Goal: Communication & Community: Answer question/provide support

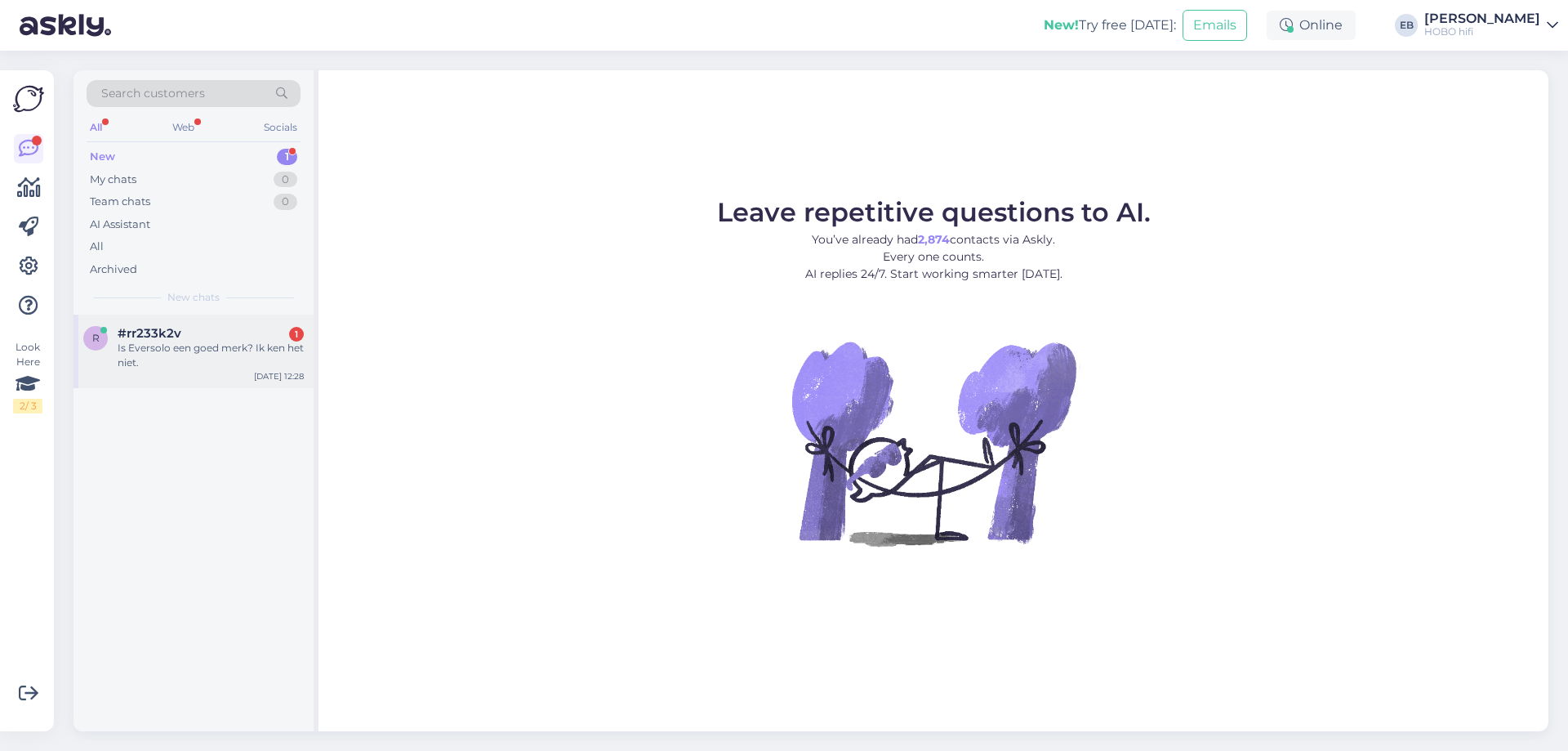
click at [201, 332] on div "#rr233k2v 1" at bounding box center [211, 333] width 187 height 15
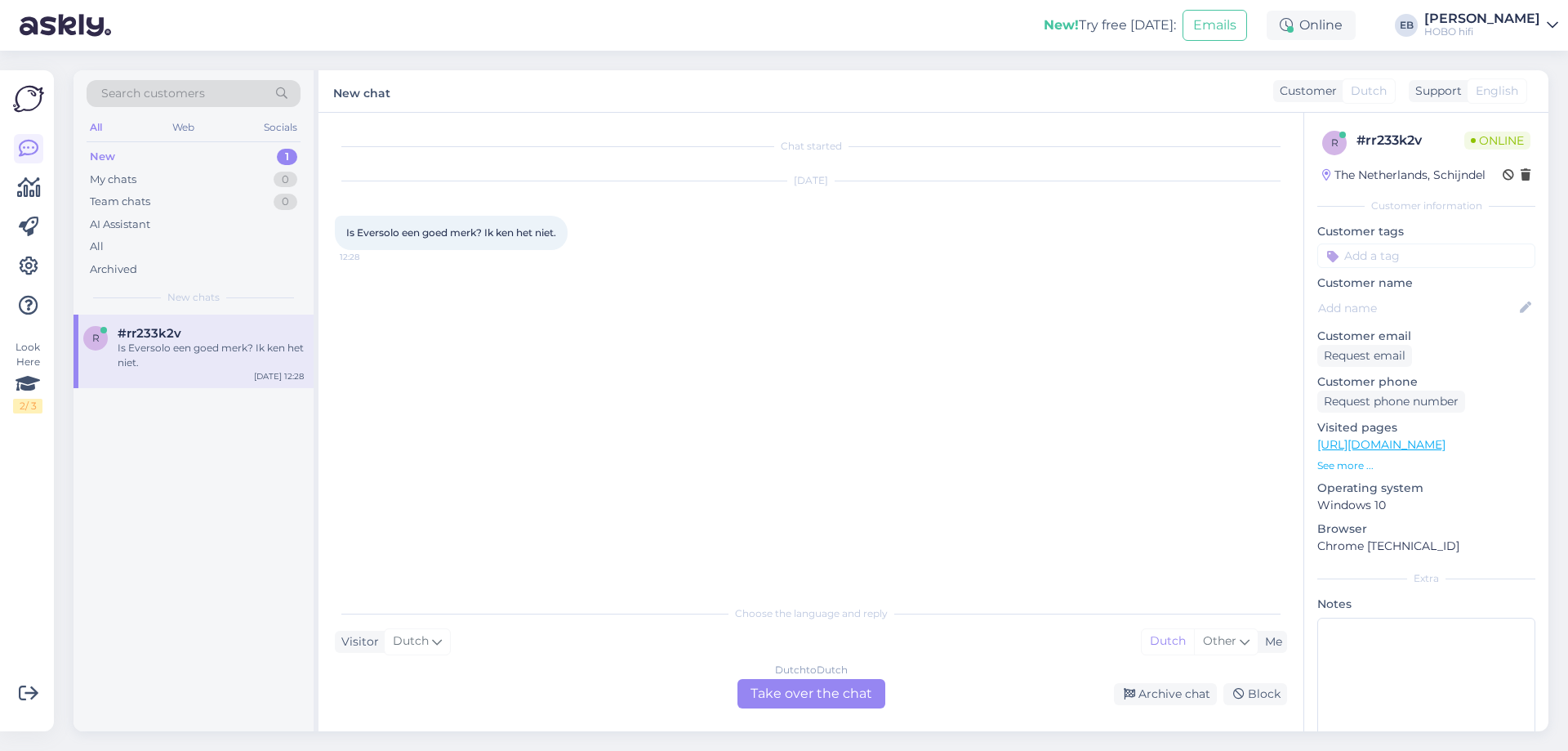
click at [814, 679] on div "Dutch to Dutch Take over the chat" at bounding box center [812, 694] width 148 height 30
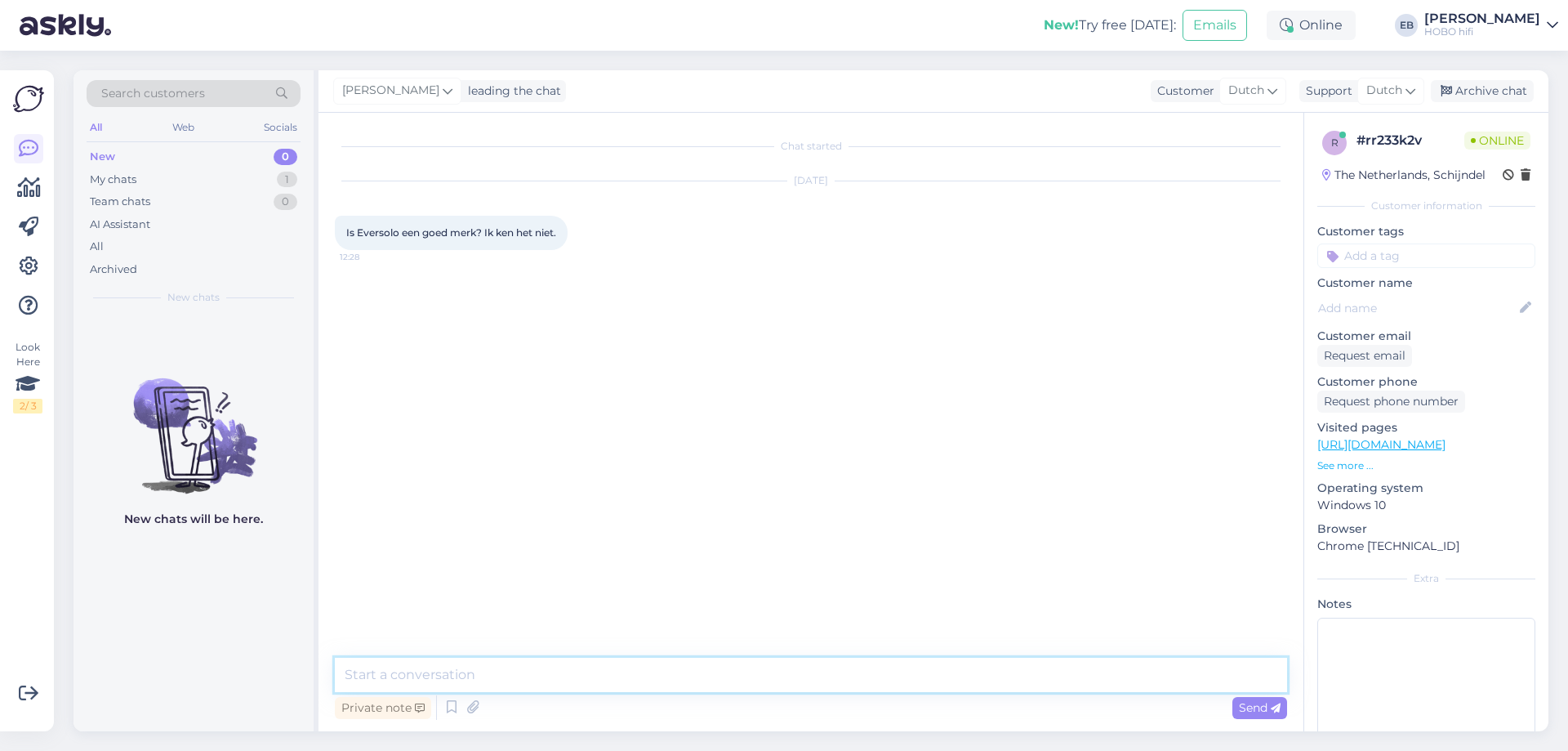
click at [472, 664] on textarea at bounding box center [811, 674] width 952 height 34
type textarea "Goedemiddag,"
type textarea "Eversolo is een prima merk met producten van betaalbaar tot luxe."
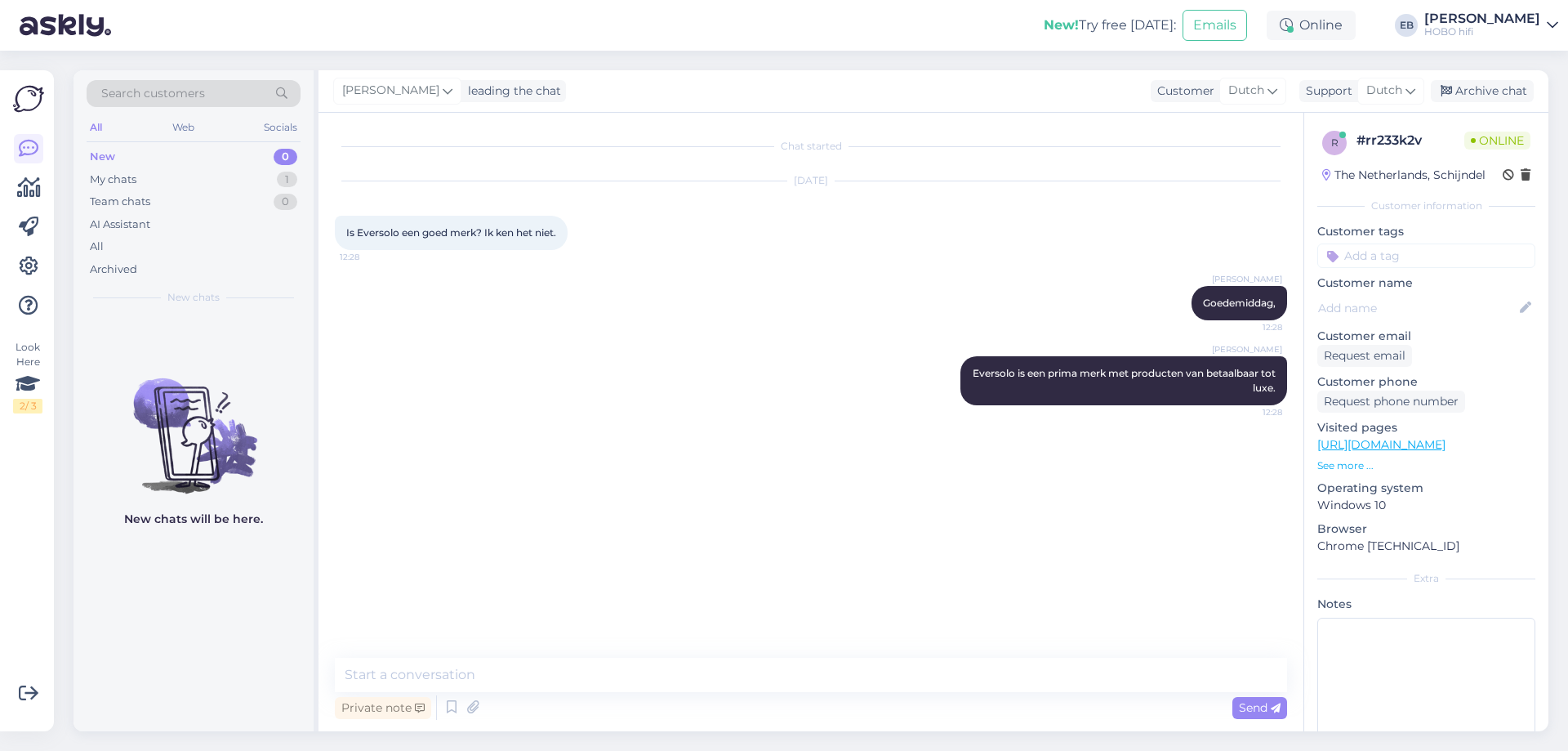
click at [1446, 442] on link "[URL][DOMAIN_NAME]" at bounding box center [1381, 444] width 128 height 15
click at [469, 671] on textarea at bounding box center [811, 674] width 952 height 34
click at [490, 677] on textarea at bounding box center [811, 674] width 952 height 34
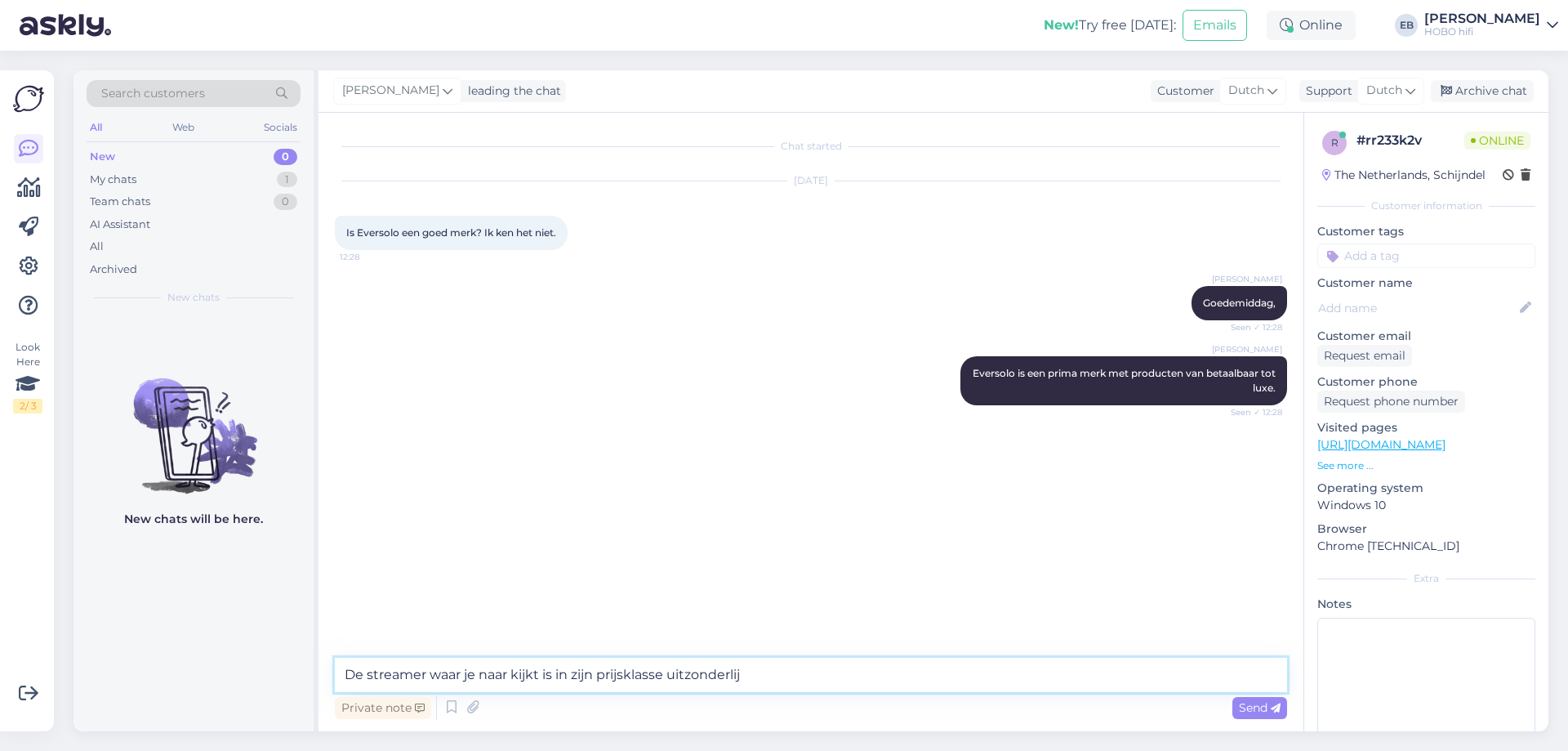
type textarea "De streamer waar je naar kijkt is in zijn prijsklasse uitzonderlijk"
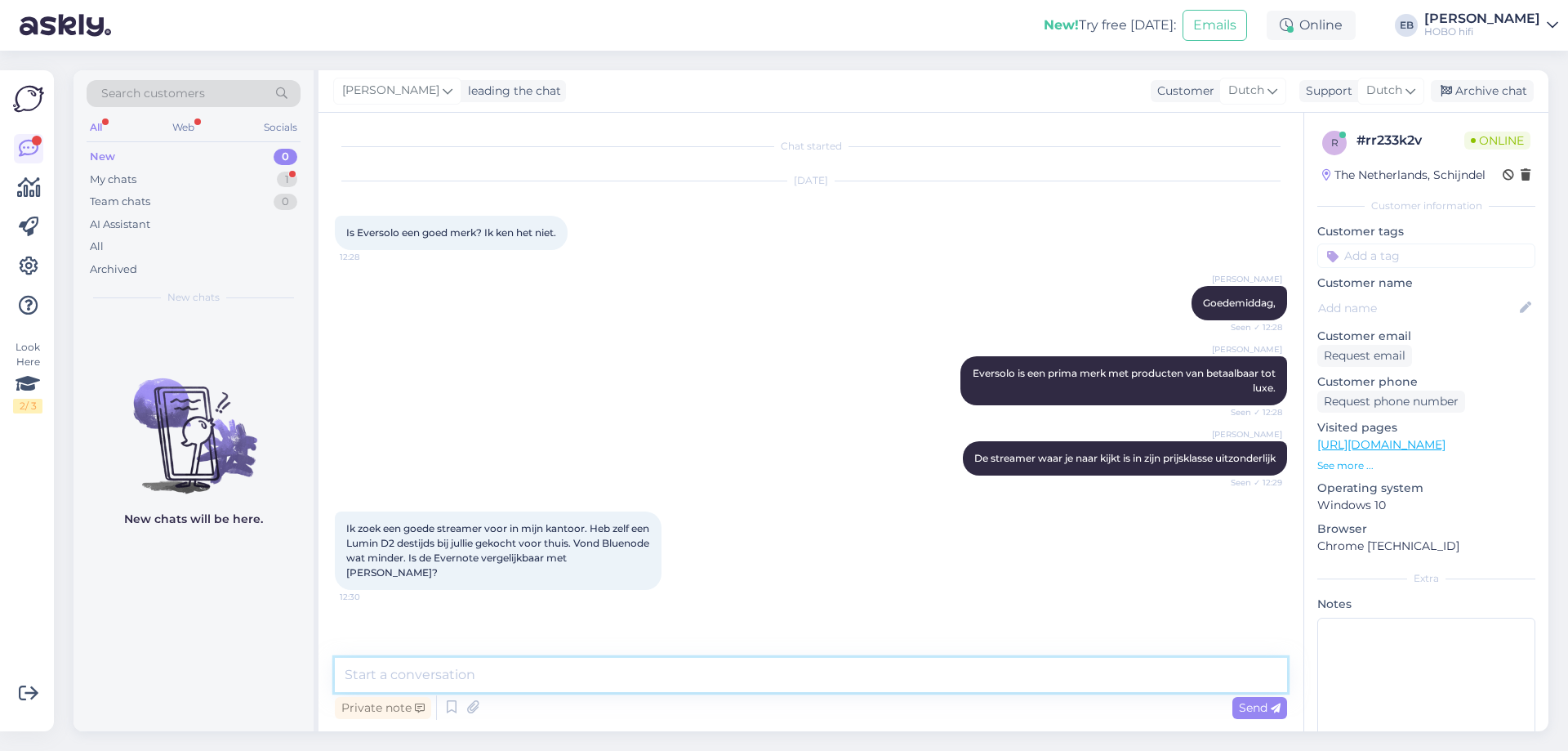
click at [532, 665] on textarea at bounding box center [811, 674] width 952 height 34
click at [420, 679] on textarea "Nee, deze eversolo is niet vergelijkbaar met Lumin." at bounding box center [811, 674] width 952 height 34
type textarea "Nee, deze Eversolo is niet vergelijkbaar met Lumin. Hij benadert hem wel."
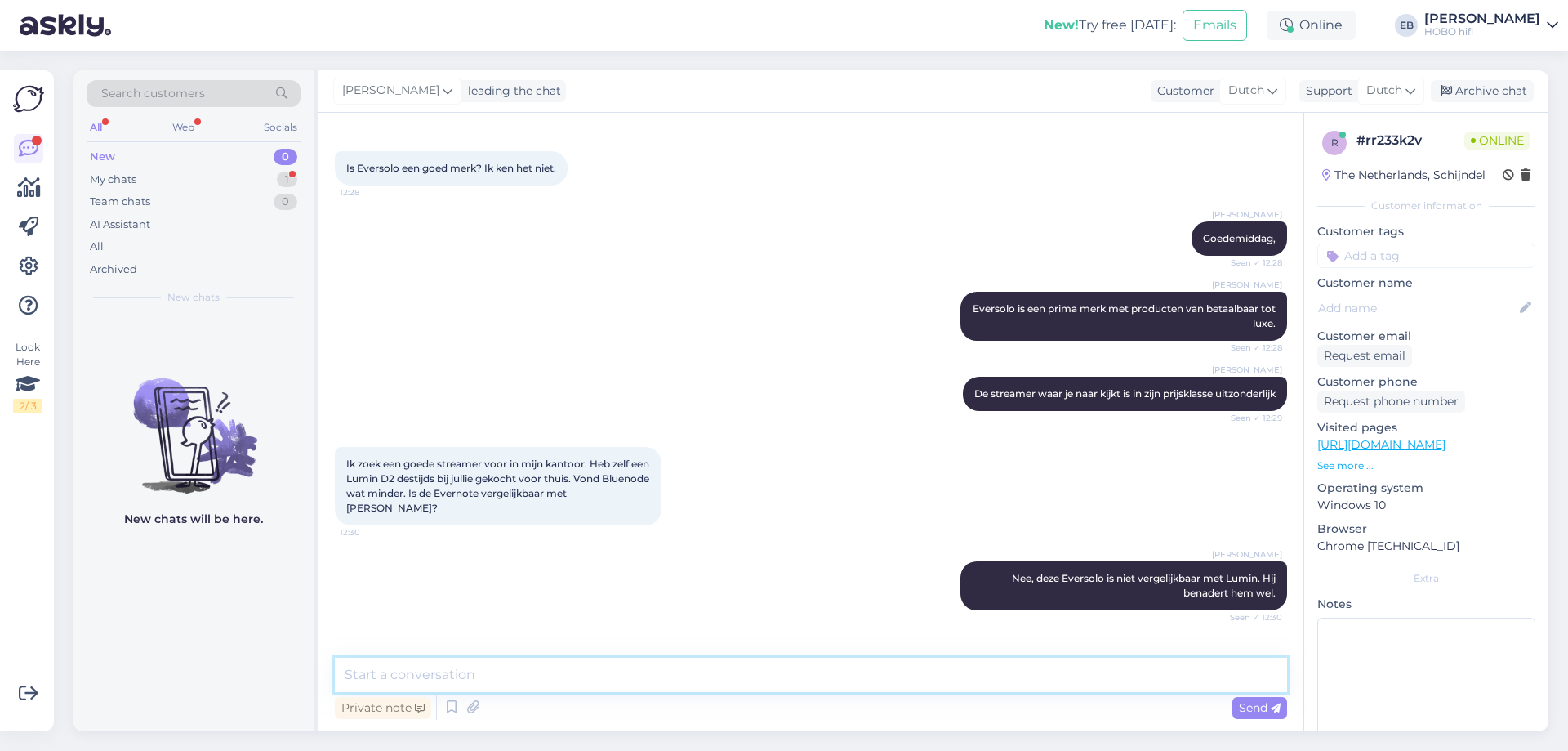
scroll to position [150, 0]
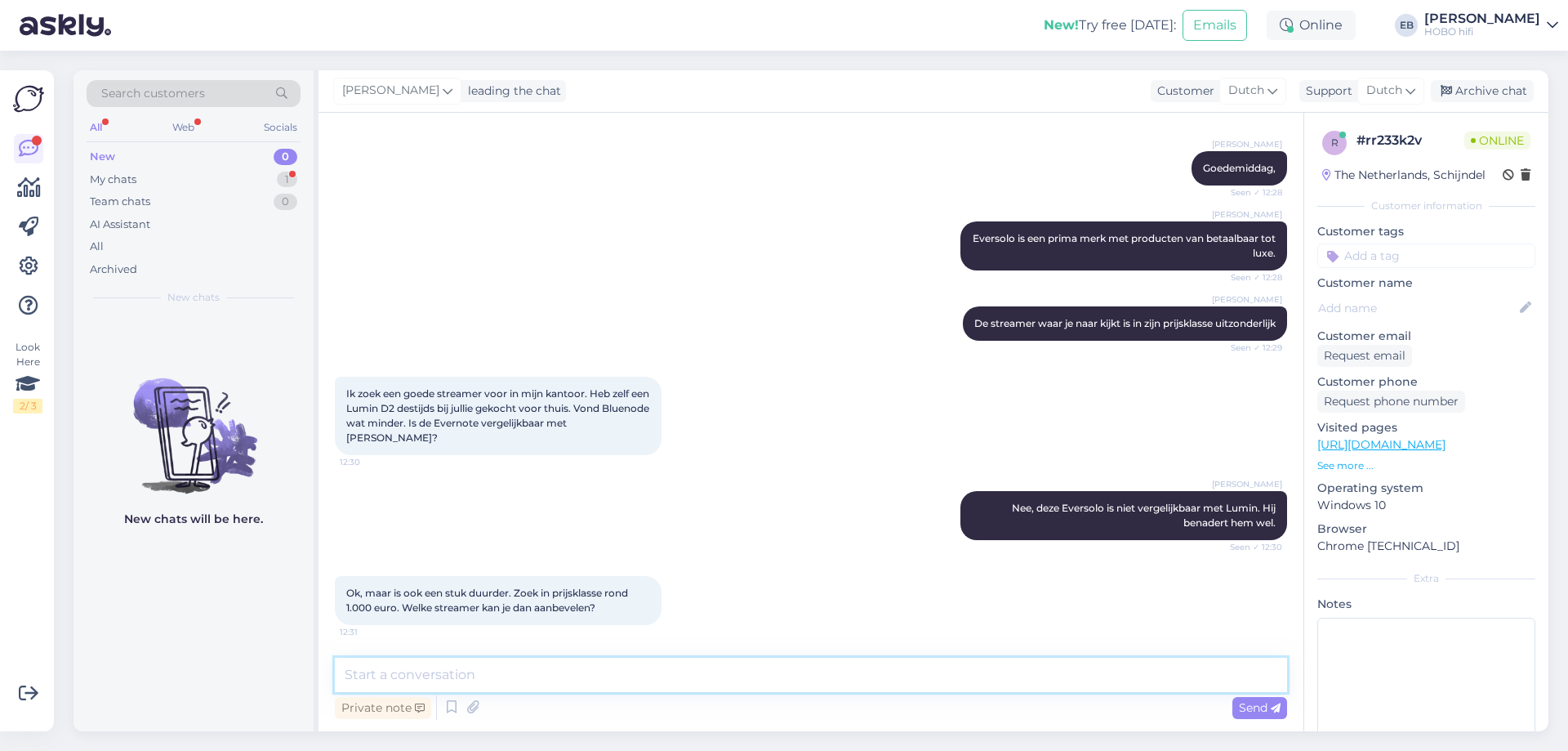
click at [589, 667] on textarea at bounding box center [811, 674] width 952 height 34
type textarea "[PERSON_NAME] is dit wel de beste die je kan kopen, ja."
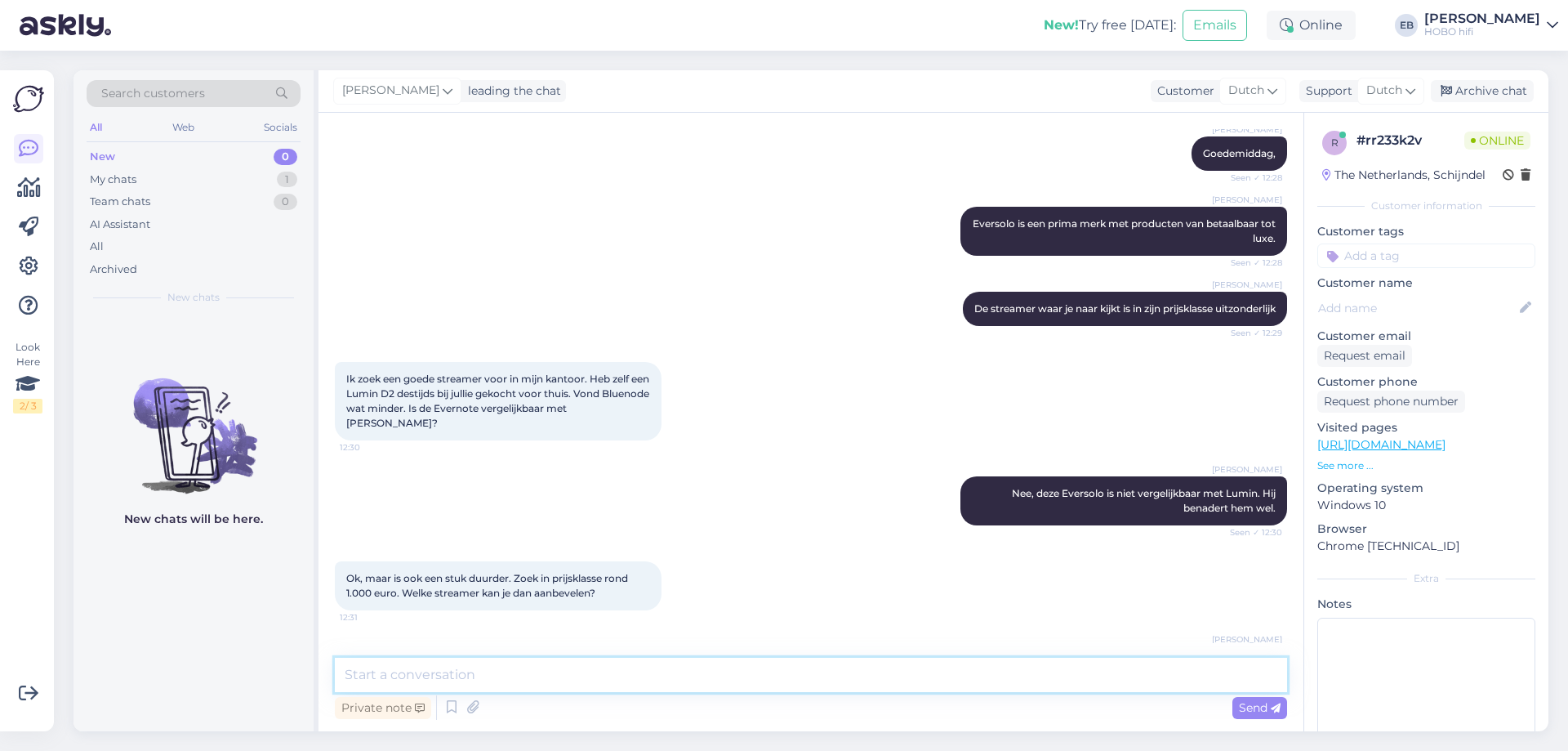
scroll to position [220, 0]
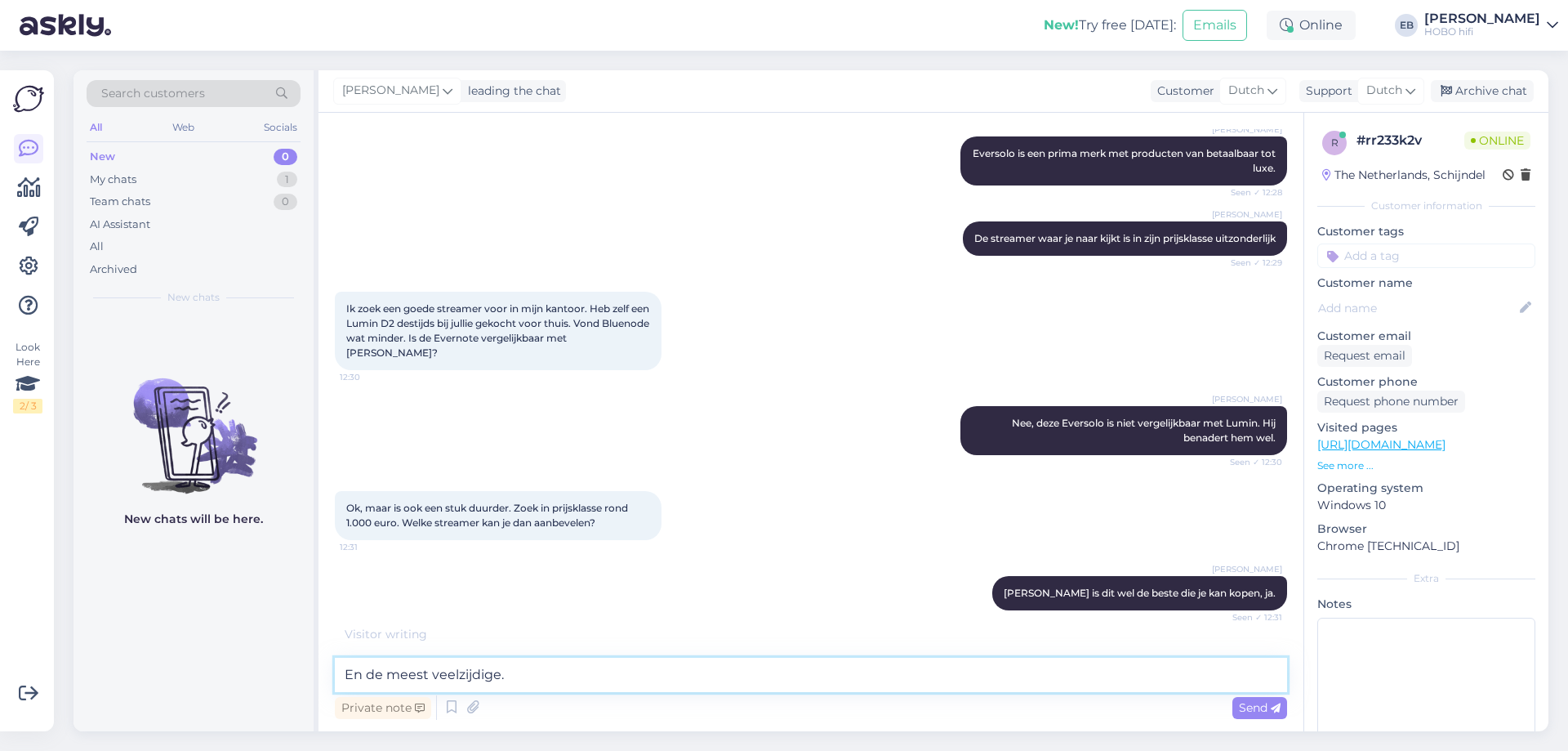
type textarea "En de meest veelzijdige.\"
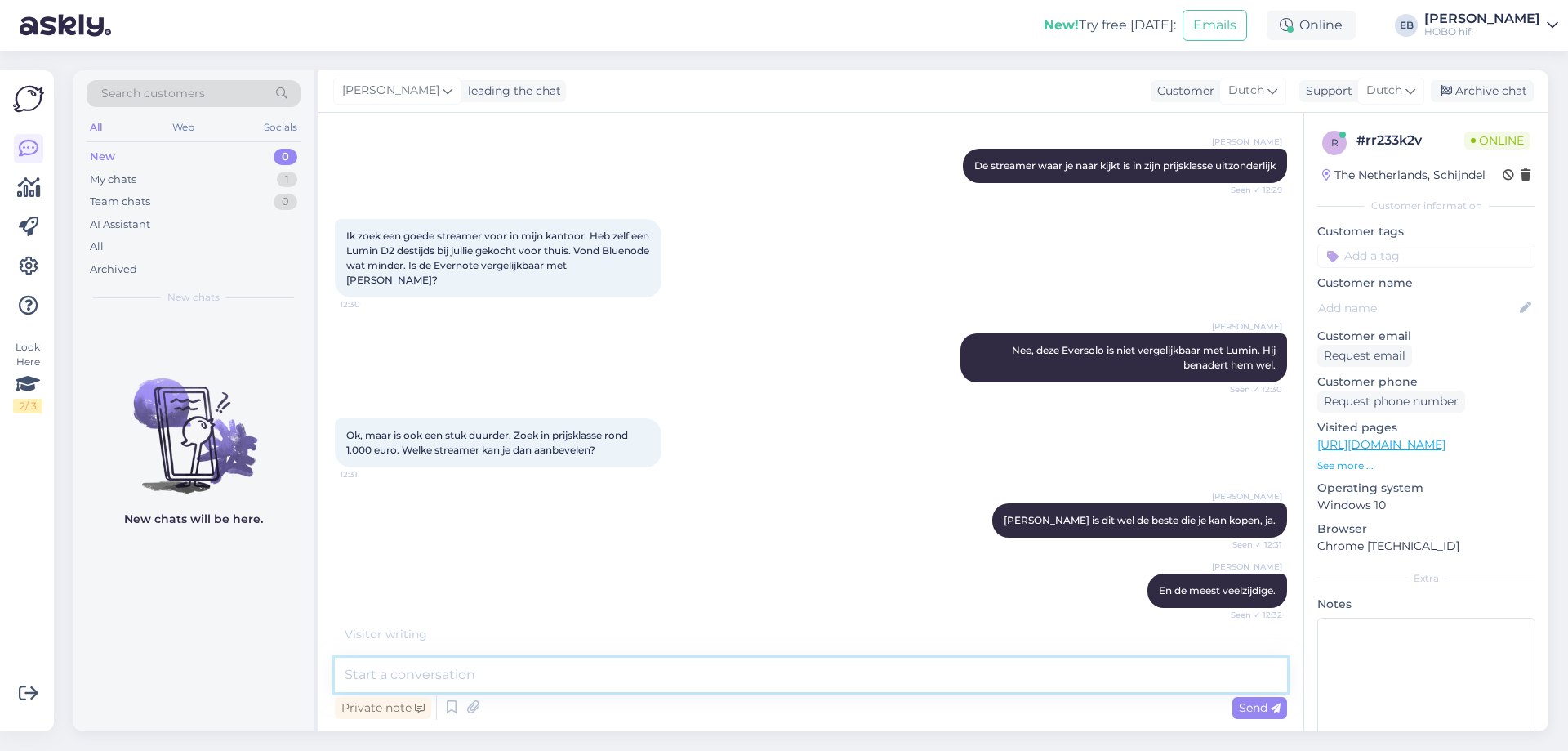
scroll to position [360, 0]
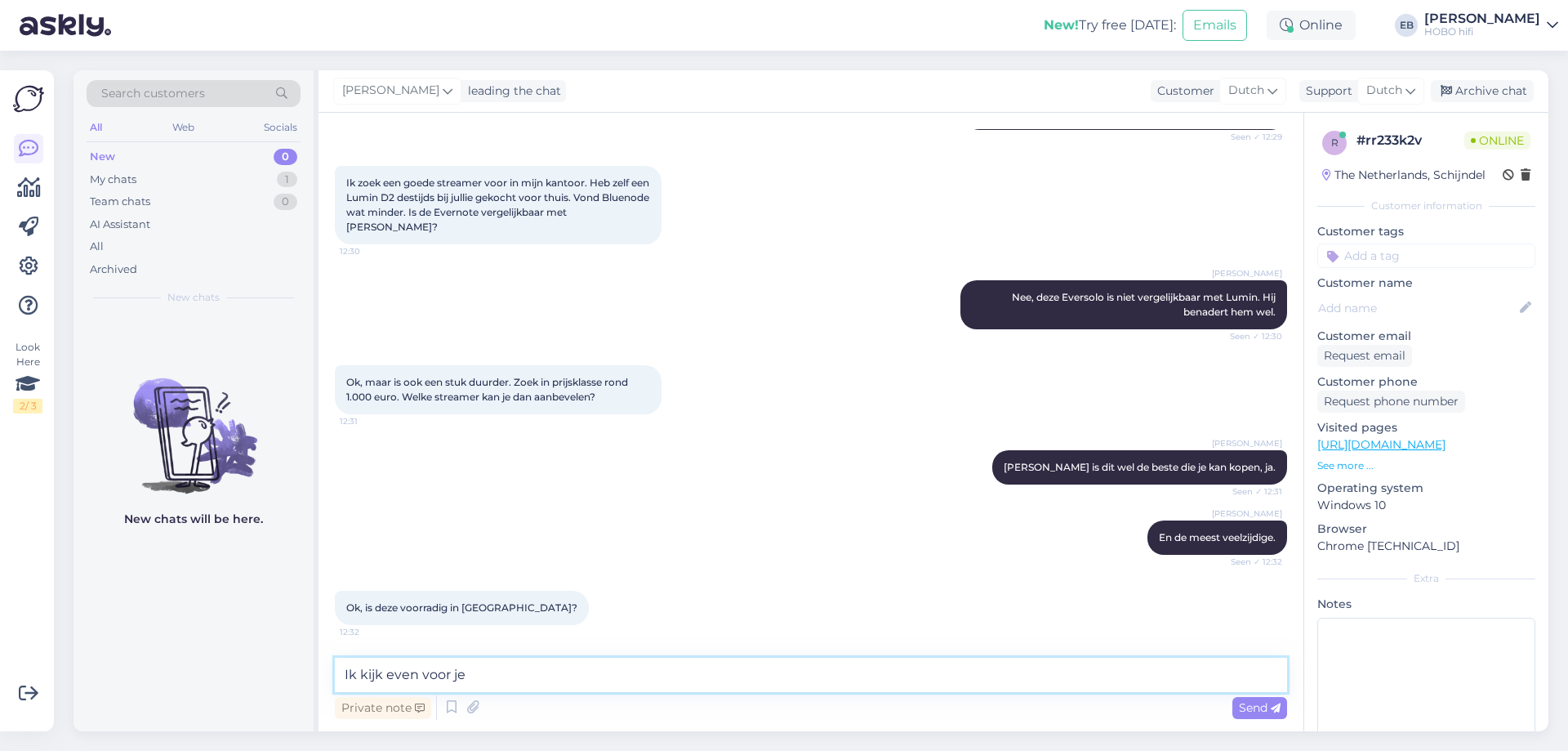
type textarea "Ik kijk even voor je\"
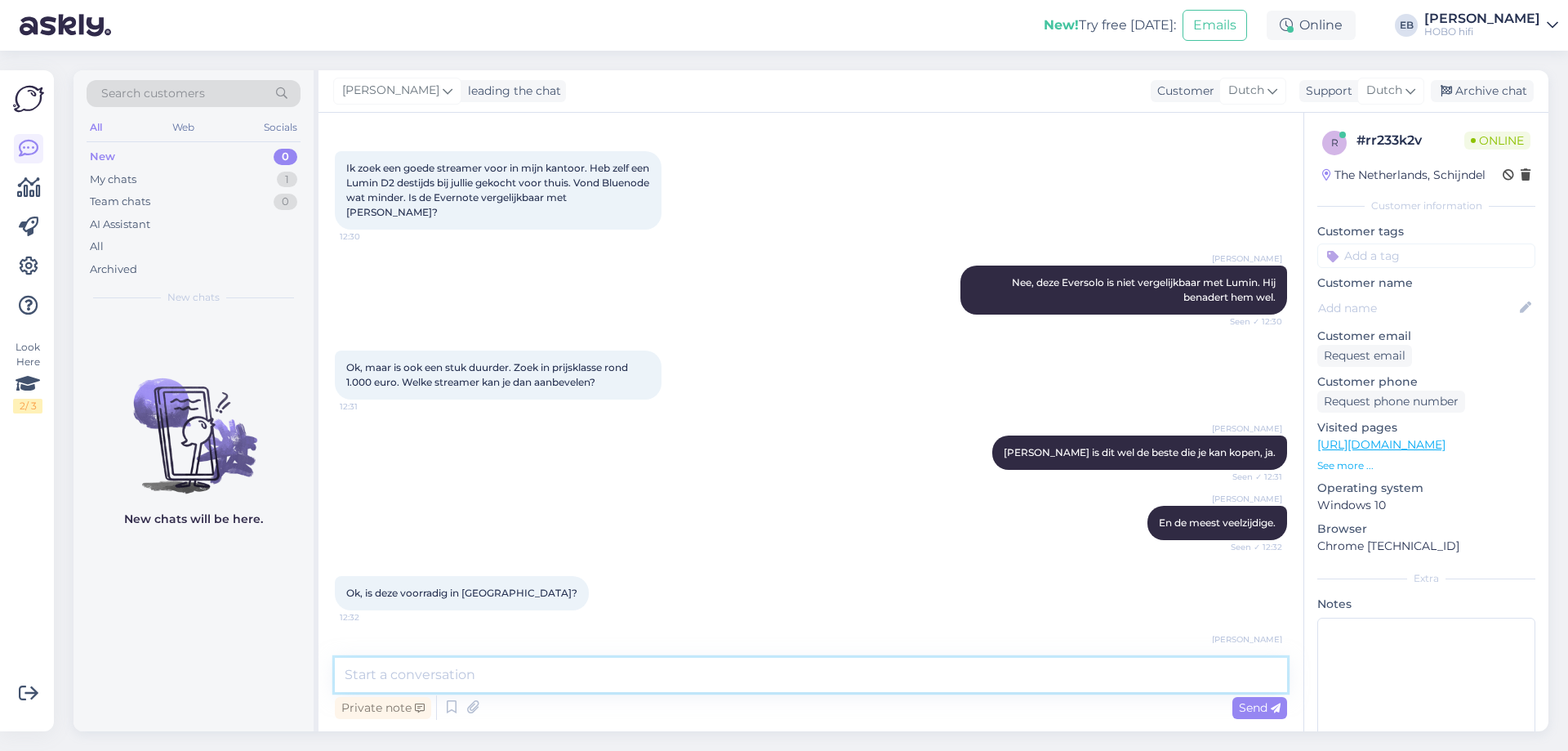
scroll to position [430, 0]
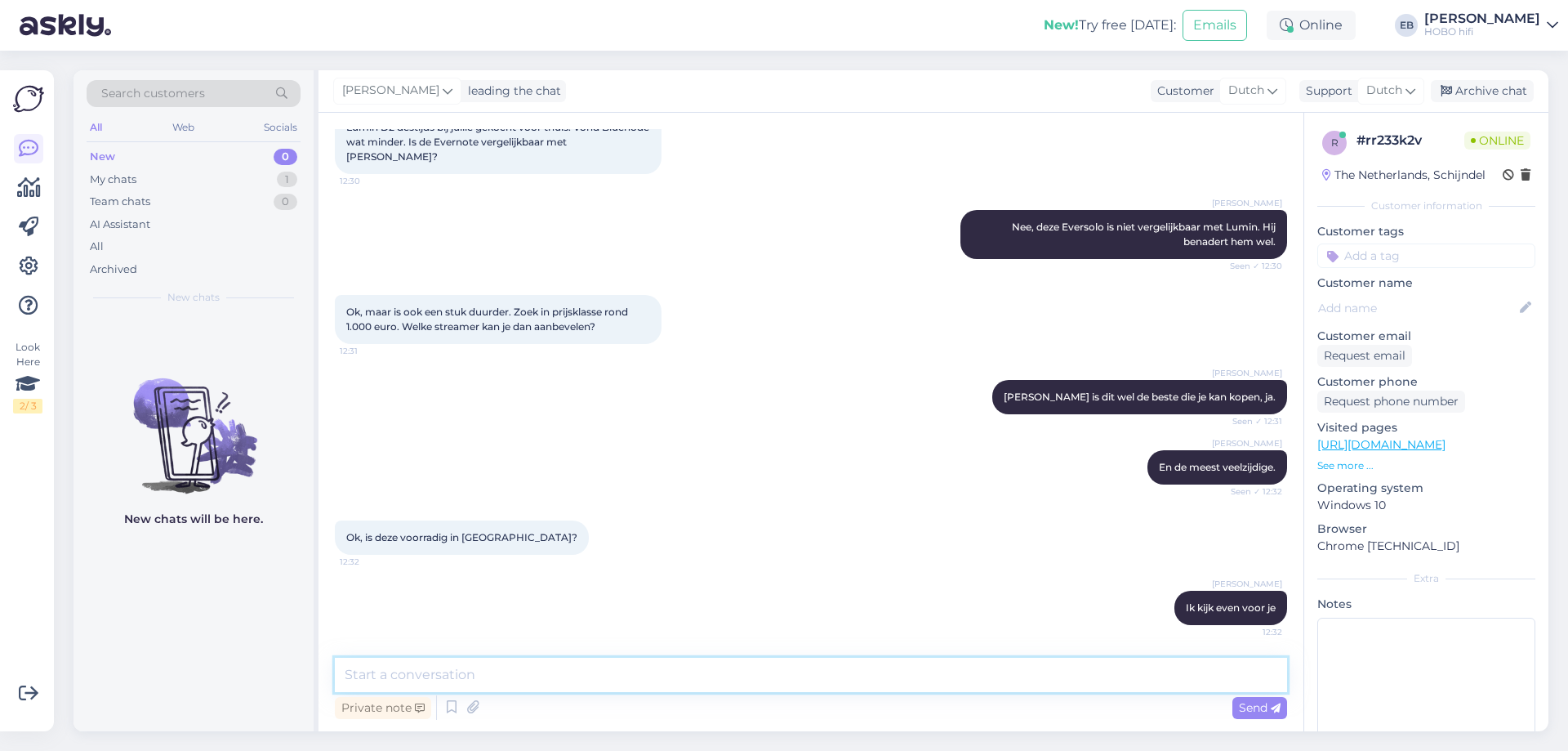
click at [440, 682] on textarea at bounding box center [811, 674] width 952 height 34
type textarea "N"
click at [603, 678] on textarea "Apoeldoorn heef geen voorraad van diot model op dit moment." at bounding box center [811, 674] width 952 height 34
click at [376, 677] on textarea "Apoeldoorn heef geen voorraad van dit model op dit moment." at bounding box center [811, 674] width 952 height 34
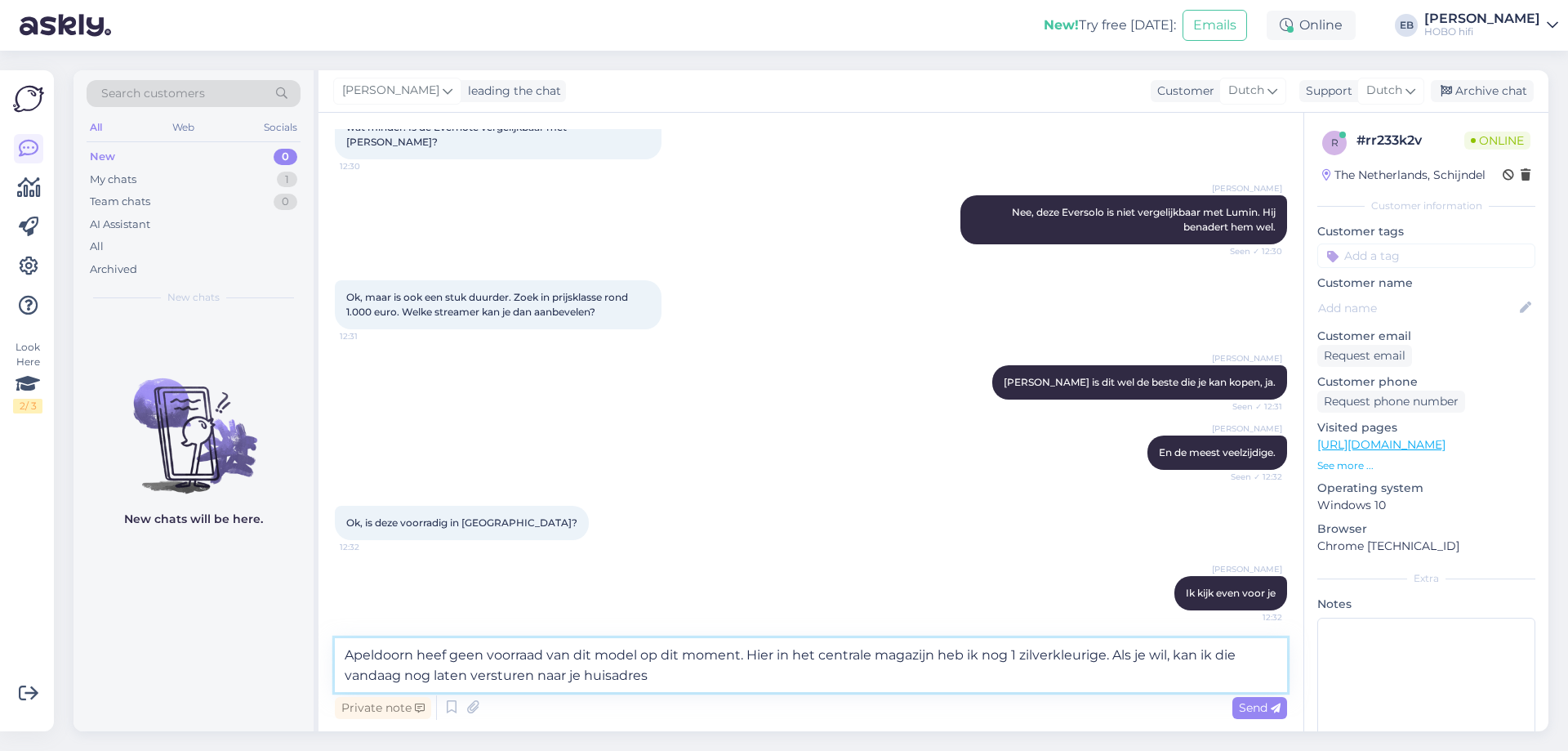
type textarea "Apeldoorn heef geen voorraad van dit model op dit moment. Hier in het centrale …"
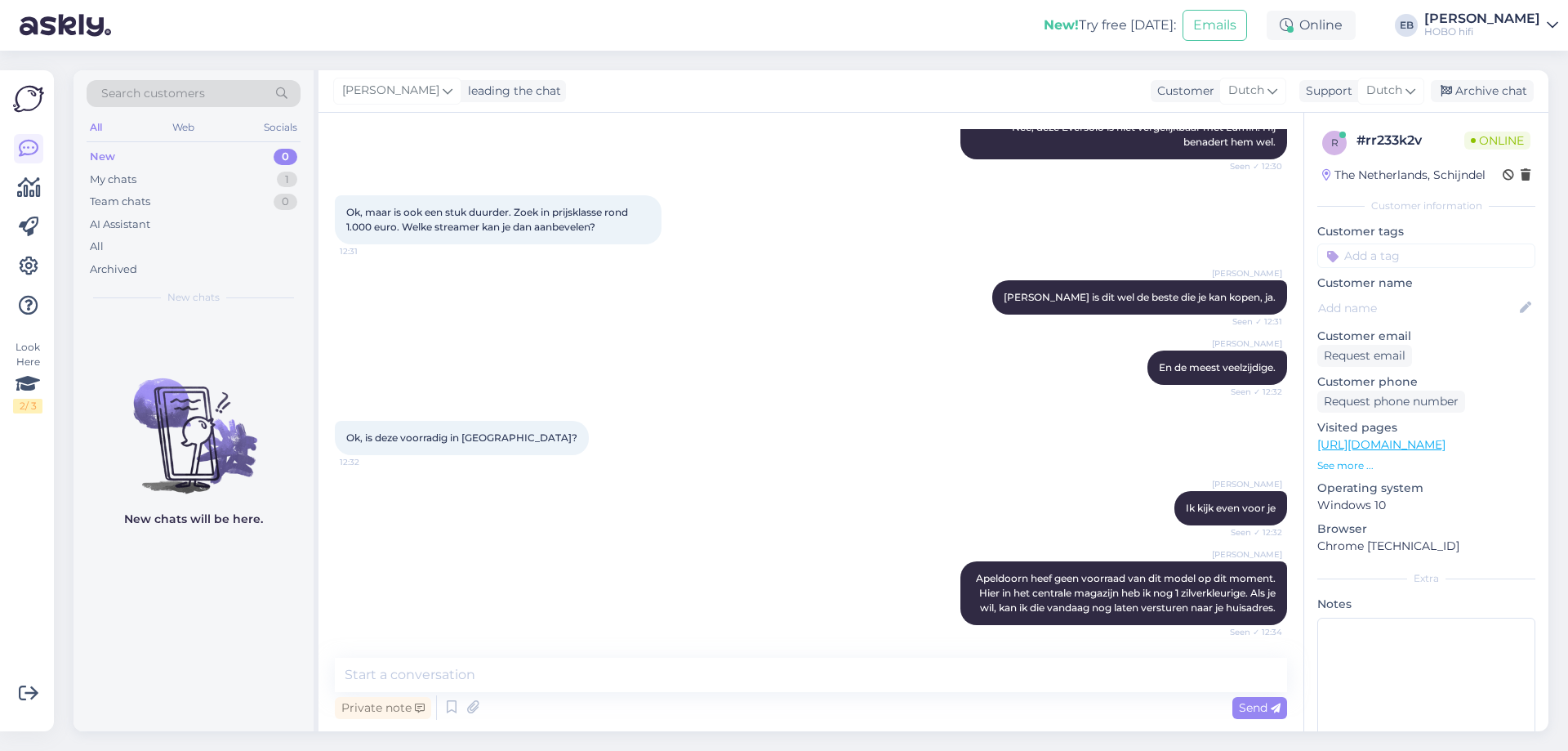
scroll to position [545, 0]
click at [898, 675] on textarea at bounding box center [811, 674] width 952 height 34
click at [598, 692] on div "Private note Send" at bounding box center [811, 708] width 952 height 31
click at [587, 674] on textarea at bounding box center [811, 674] width 952 height 34
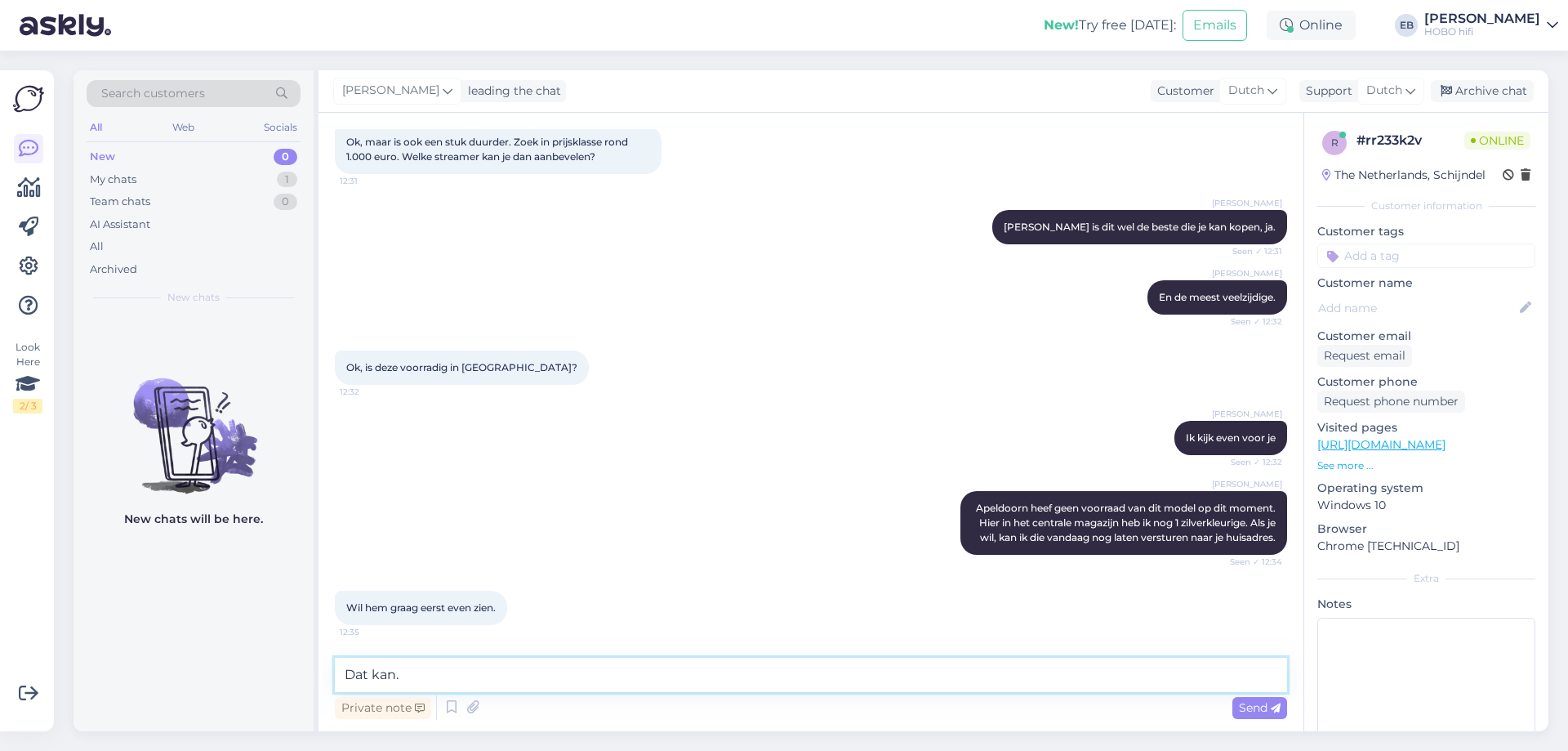
click at [452, 662] on textarea "Dat kan." at bounding box center [811, 674] width 952 height 34
type textarea "Dat kan. In de winkel in [GEOGRAPHIC_DATA] staat hij nu op demo. Daar zou je ku…"
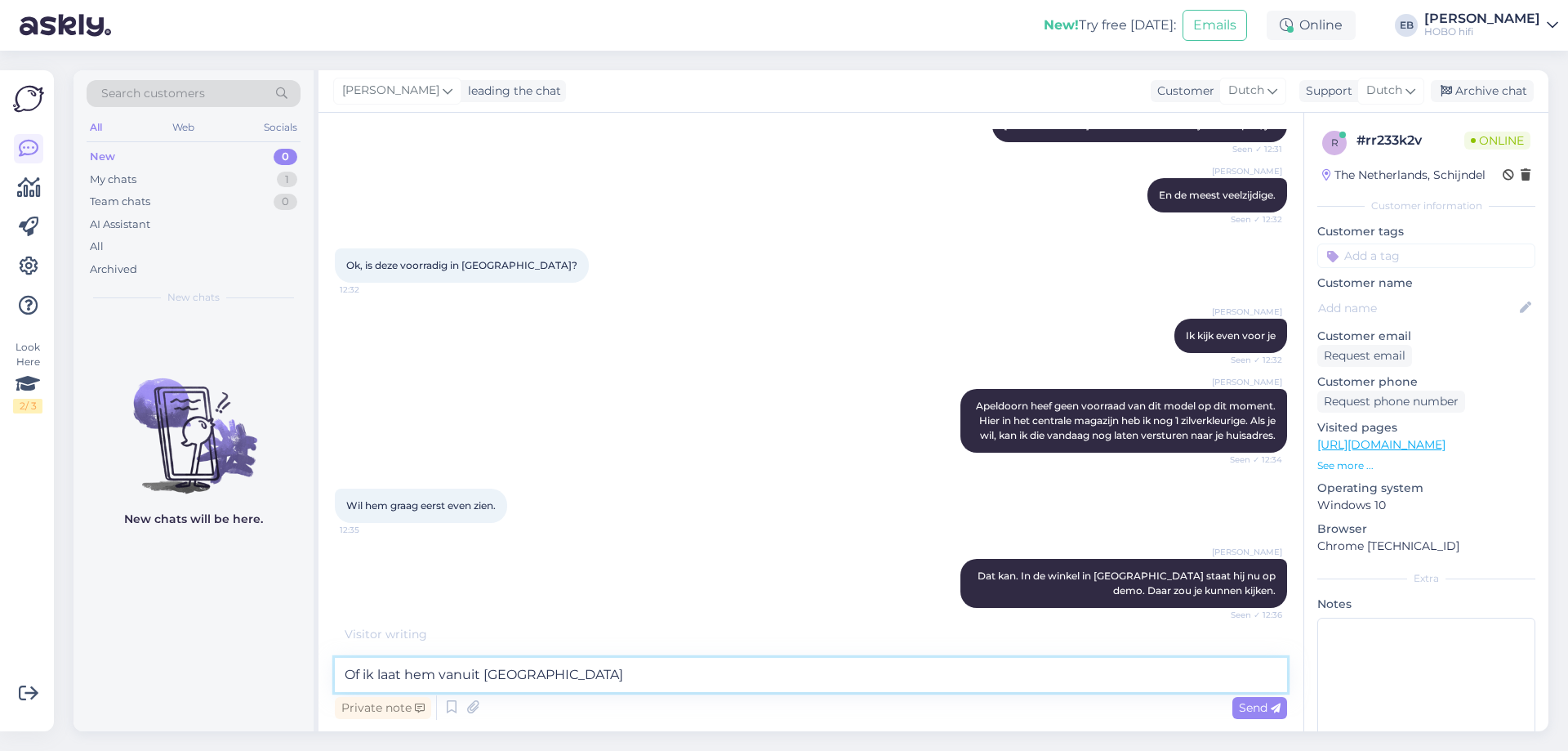
scroll to position [770, 0]
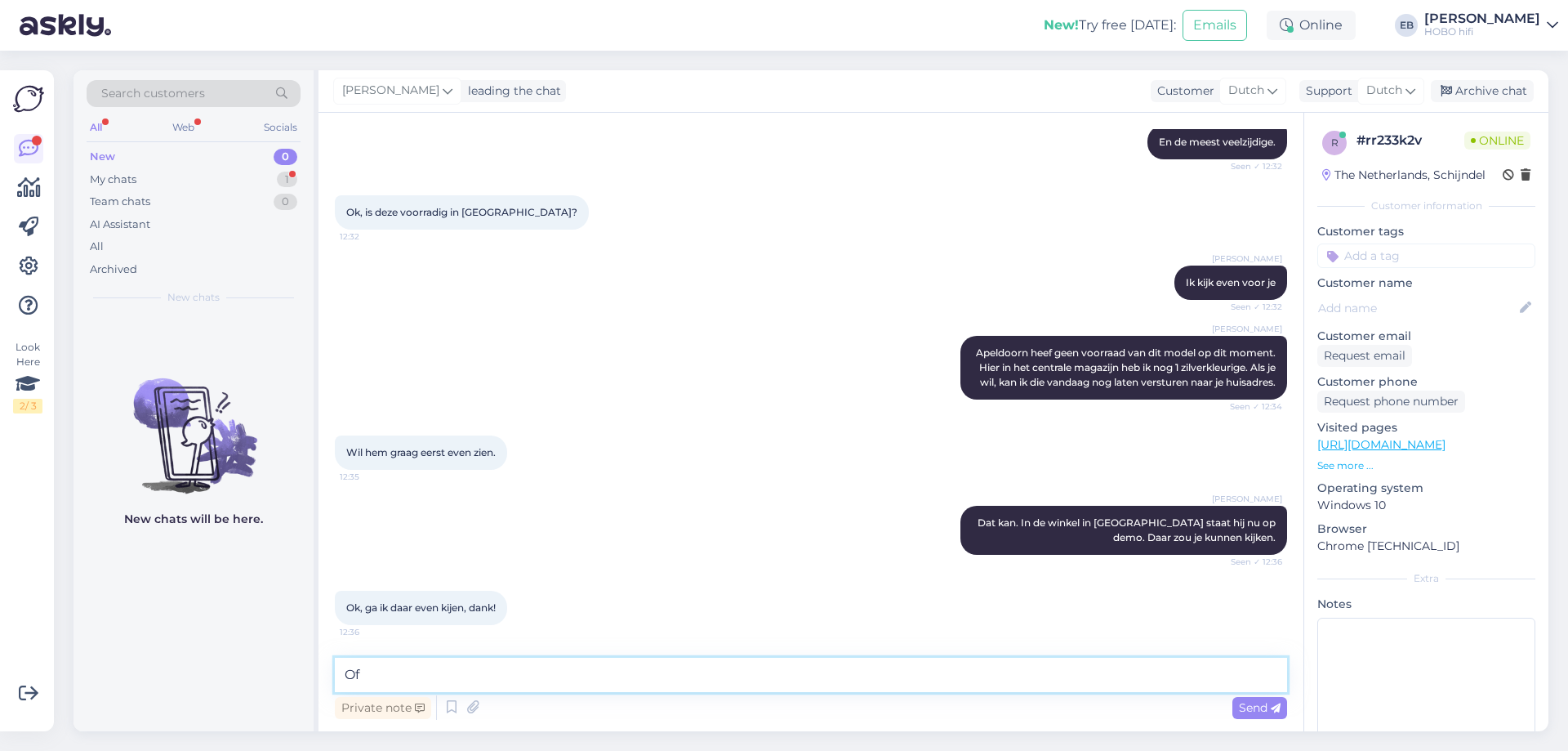
type textarea "O"
type textarea "Fijn, graag gedaan!"
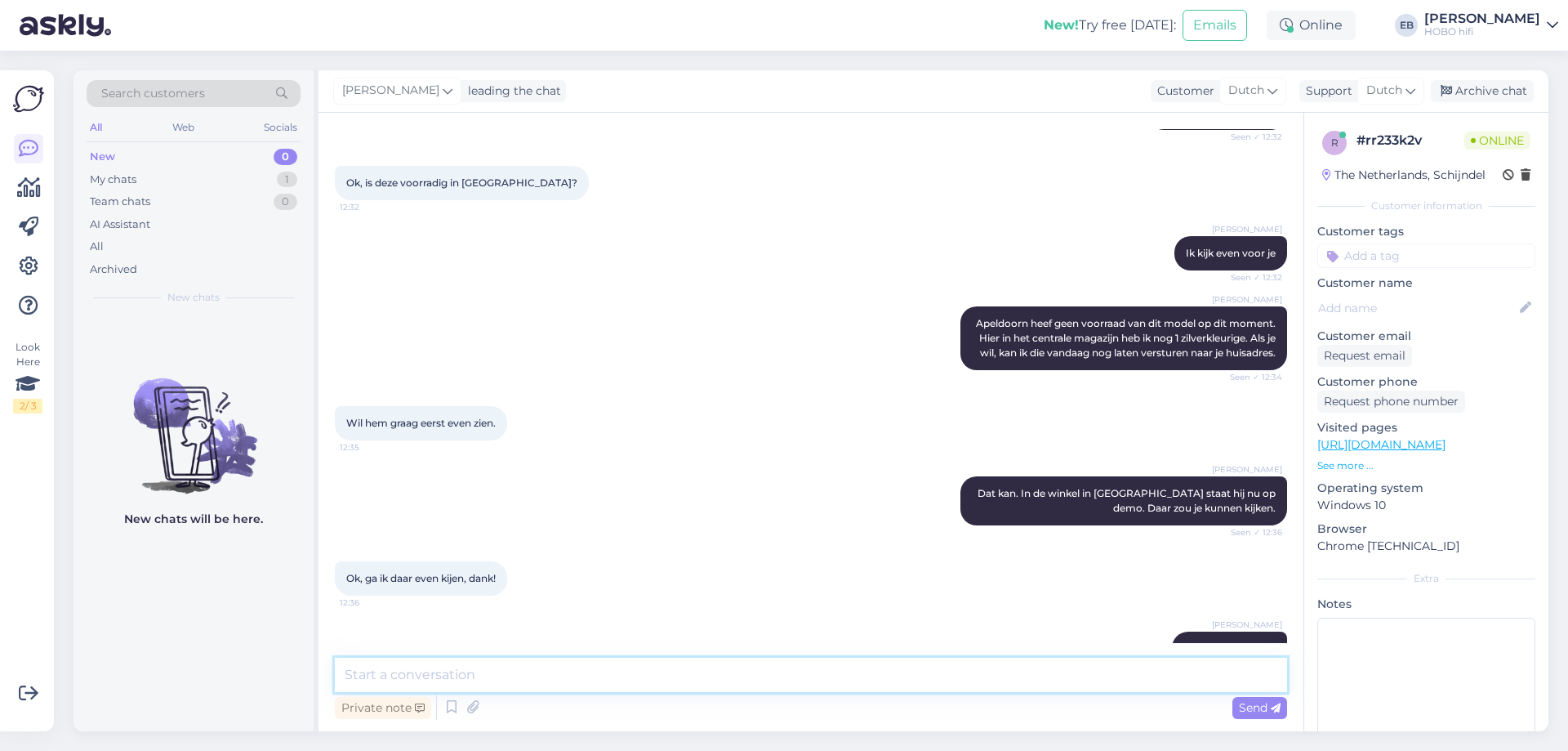
scroll to position [841, 0]
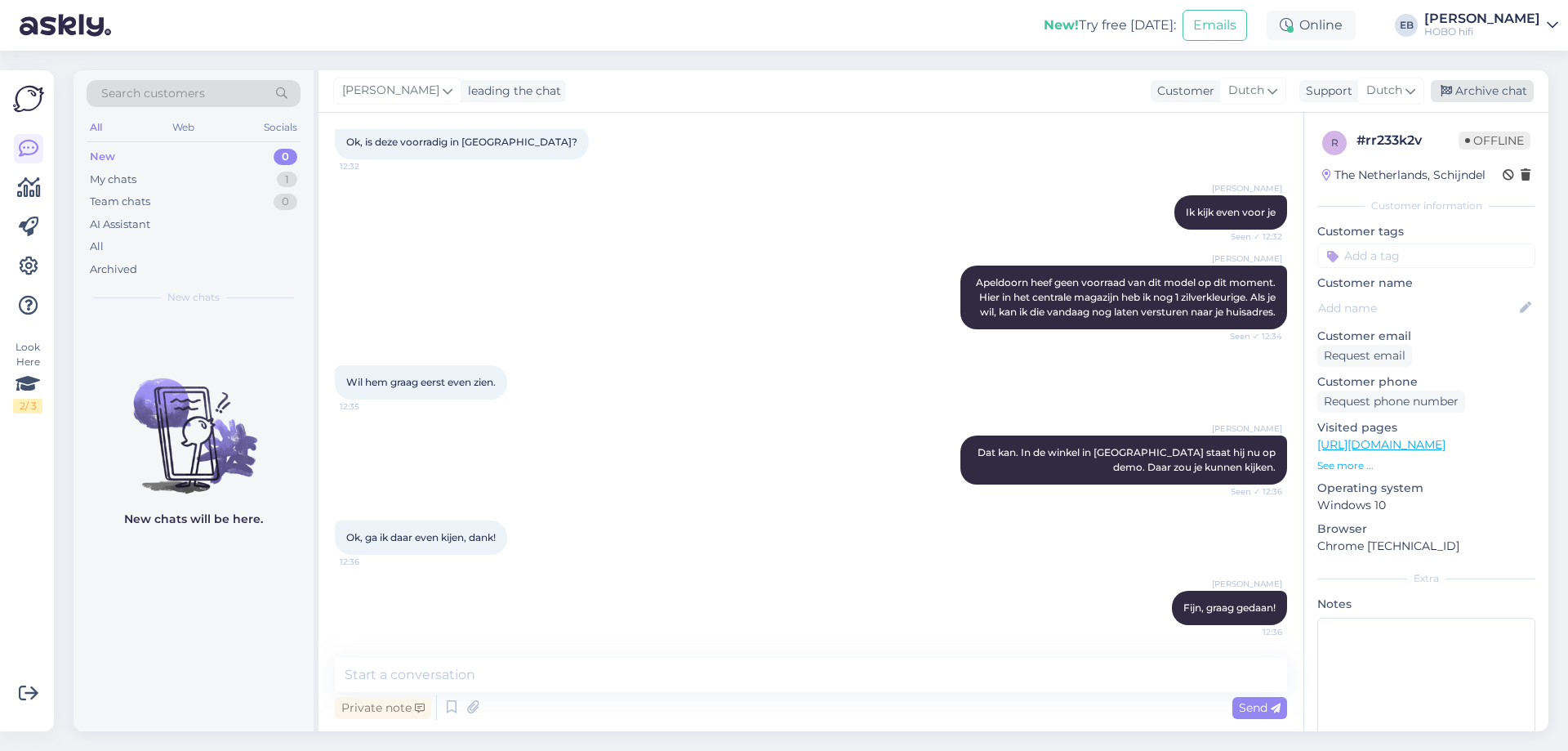
drag, startPoint x: 1492, startPoint y: 96, endPoint x: 1492, endPoint y: 86, distance: 10.0
click at [1492, 86] on div "Archive chat" at bounding box center [1482, 91] width 103 height 22
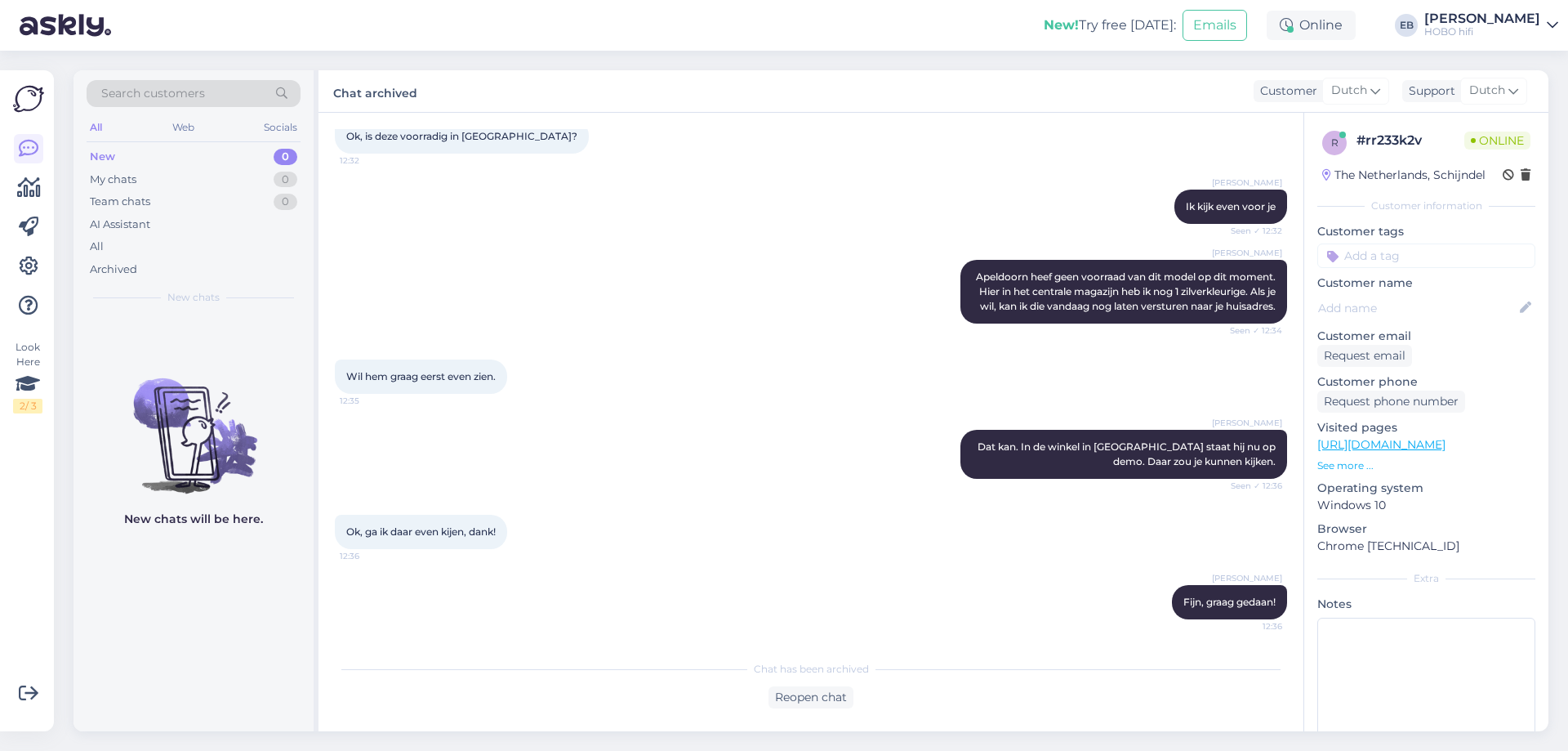
click at [669, 286] on div "[PERSON_NAME] Apeldoorn heef geen voorraad van dit model op dit moment. Hier in…" at bounding box center [811, 292] width 952 height 100
click at [971, 228] on div "[PERSON_NAME] Ik kijk even voor je Seen ✓ 12:32" at bounding box center [811, 207] width 952 height 70
click at [737, 175] on div "[PERSON_NAME] Ik kijk even voor je Seen ✓ 12:32" at bounding box center [811, 207] width 952 height 70
click at [1354, 32] on div "Online" at bounding box center [1311, 25] width 89 height 30
click at [1343, 86] on button "1 hour" at bounding box center [1319, 87] width 47 height 18
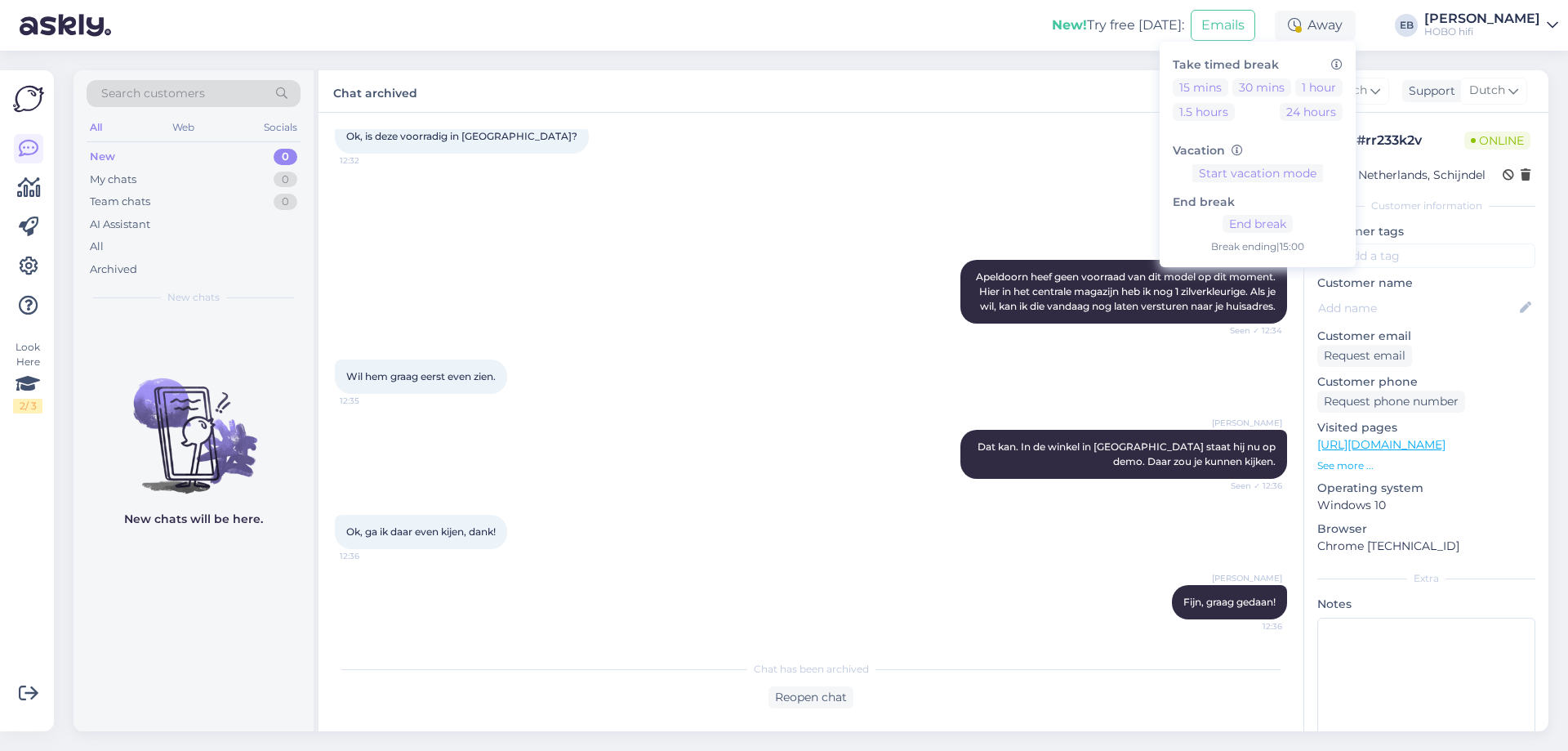
click at [994, 183] on div "[PERSON_NAME] Ik kijk even voor je Seen ✓ 12:32" at bounding box center [811, 207] width 952 height 70
